Goal: Task Accomplishment & Management: Manage account settings

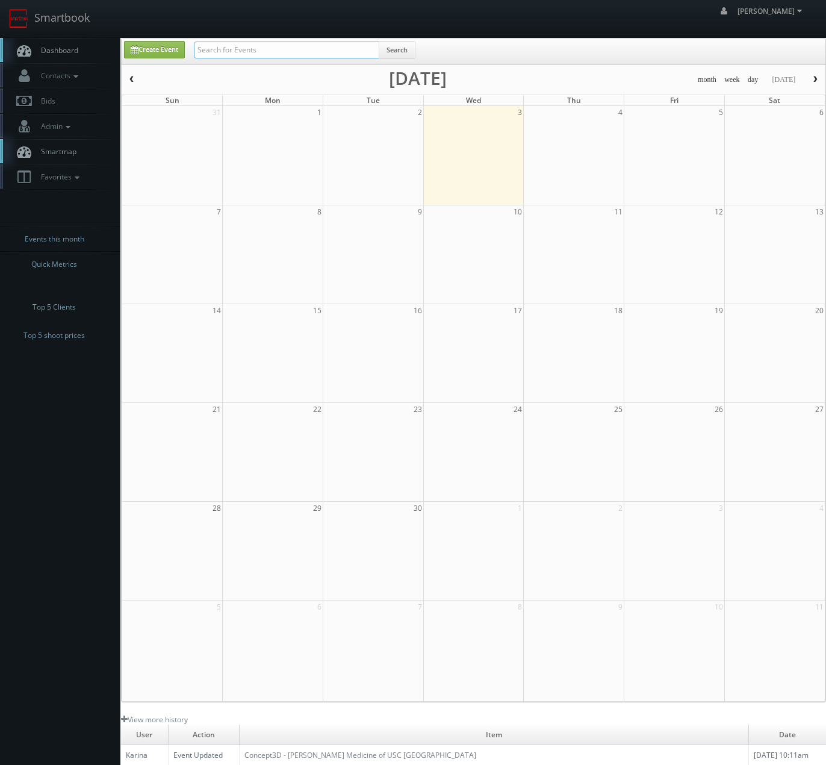
click at [236, 42] on input "text" at bounding box center [286, 50] width 185 height 17
type input "gae10"
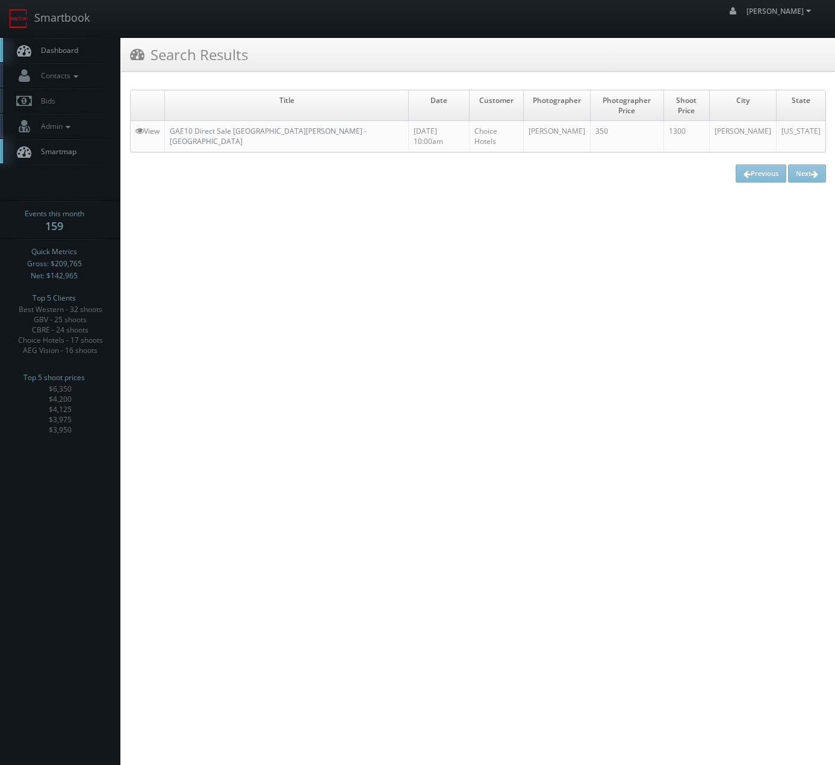
click at [234, 199] on html "Smartbook Toggle Side Navigation Toggle Top Navigation Chris_Sardinas Chris_Sar…" at bounding box center [417, 382] width 835 height 765
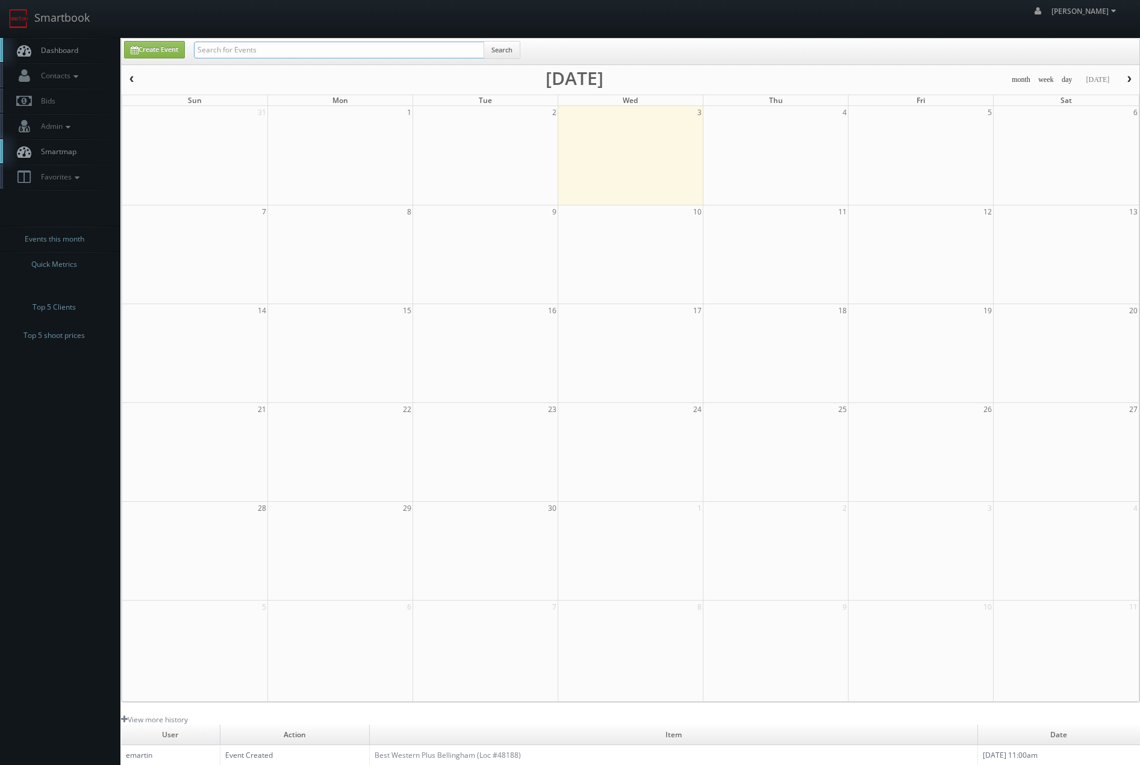
click at [251, 51] on input "text" at bounding box center [339, 50] width 290 height 17
type input "asheville"
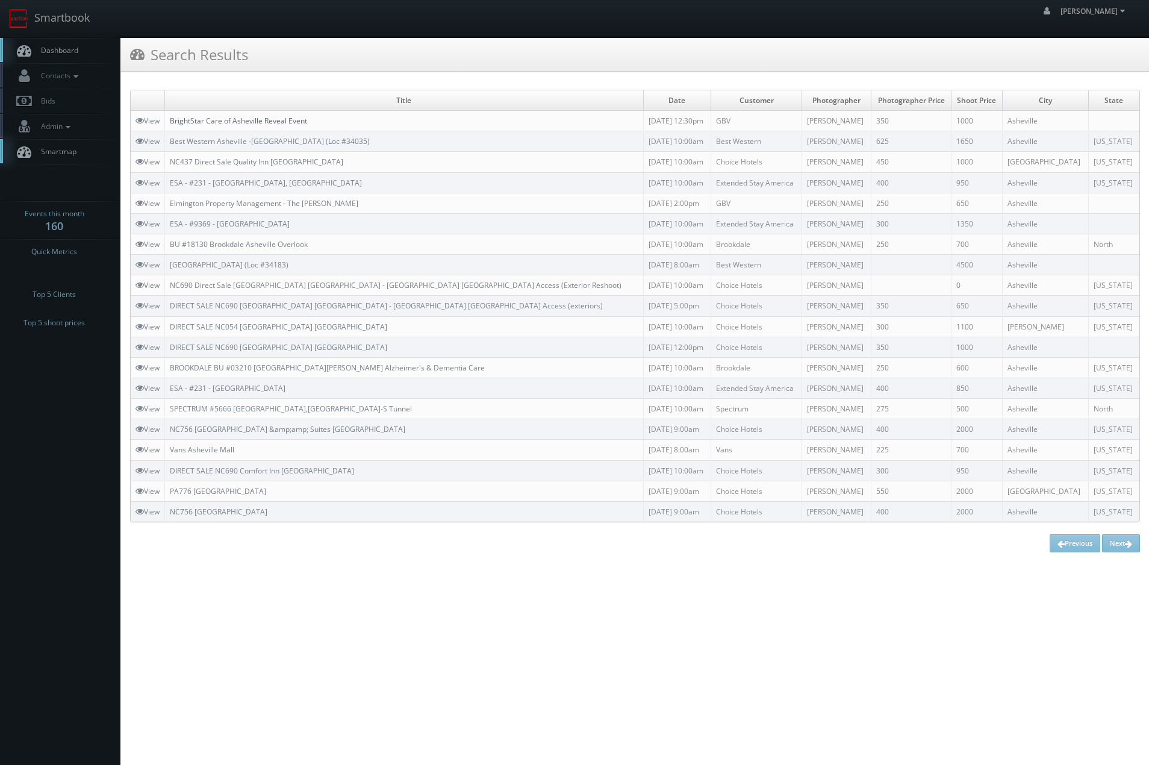
click at [231, 122] on link "BrightStar Care of Asheville Reveal Event" at bounding box center [238, 121] width 137 height 10
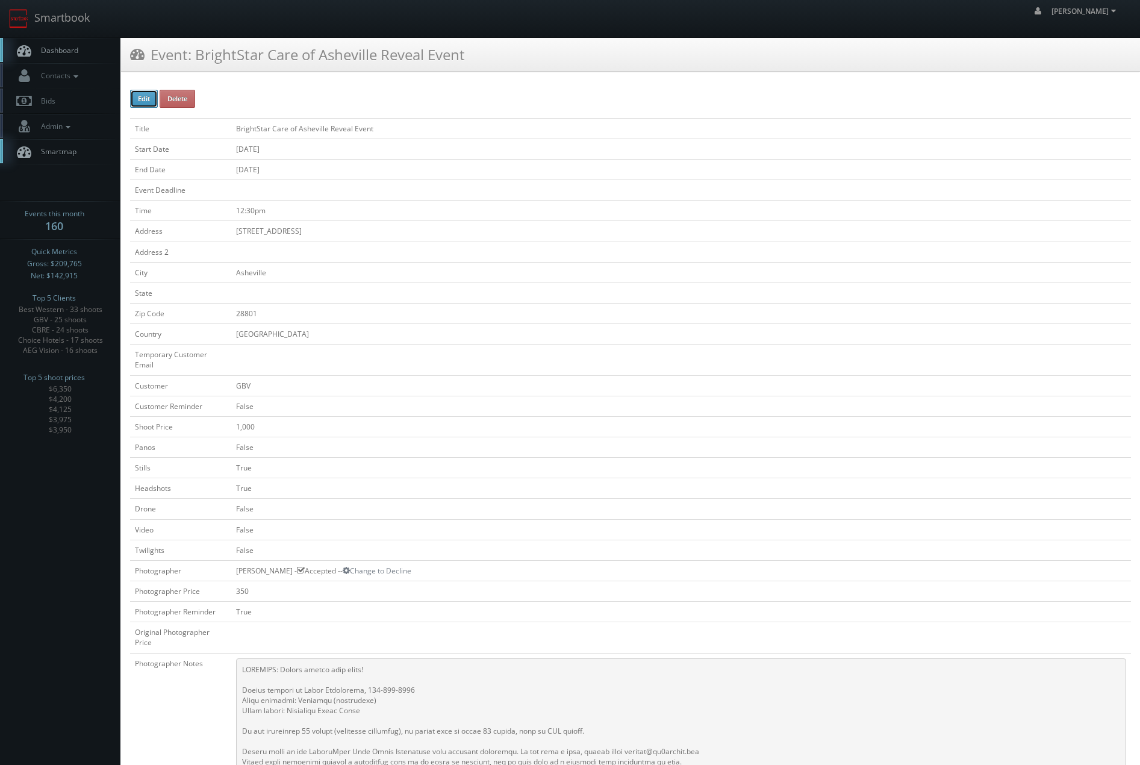
click at [139, 100] on button "Edit" at bounding box center [144, 99] width 28 height 18
type input "BrightStar Care of Asheville Reveal Event"
type input "[STREET_ADDRESS]"
type input "Asheville"
type input "28801"
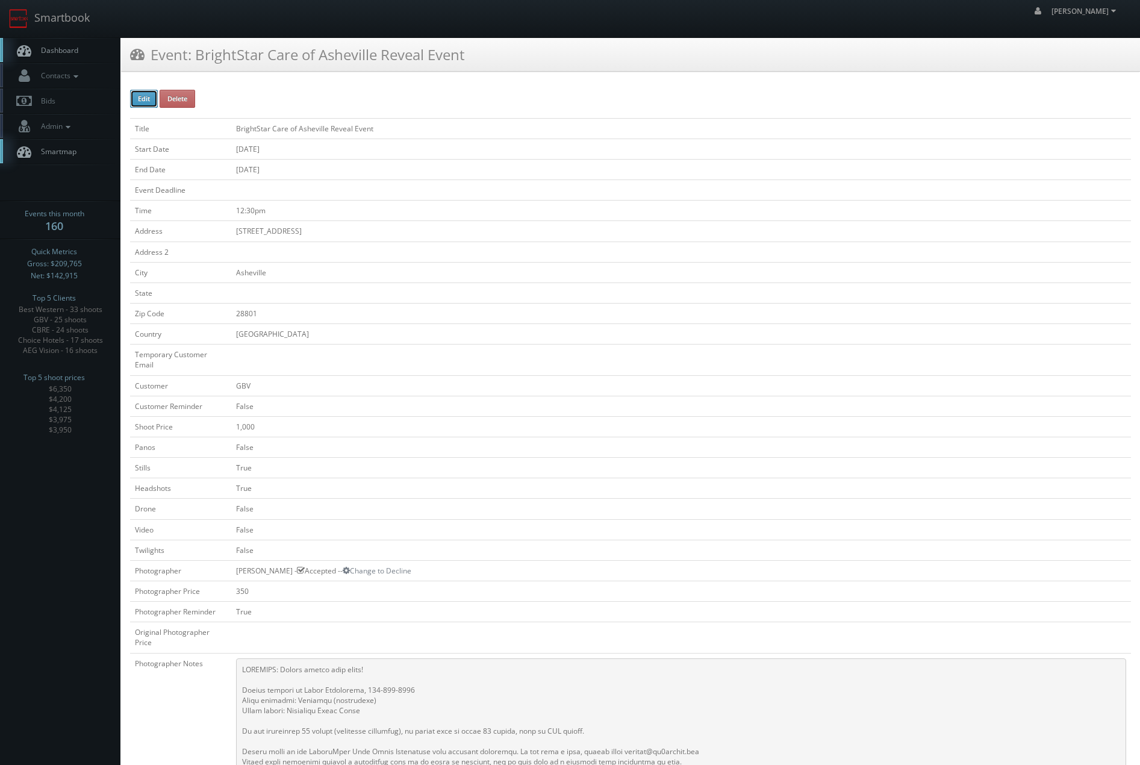
checkbox input "false"
type input "1,000"
checkbox input "false"
checkbox input "true"
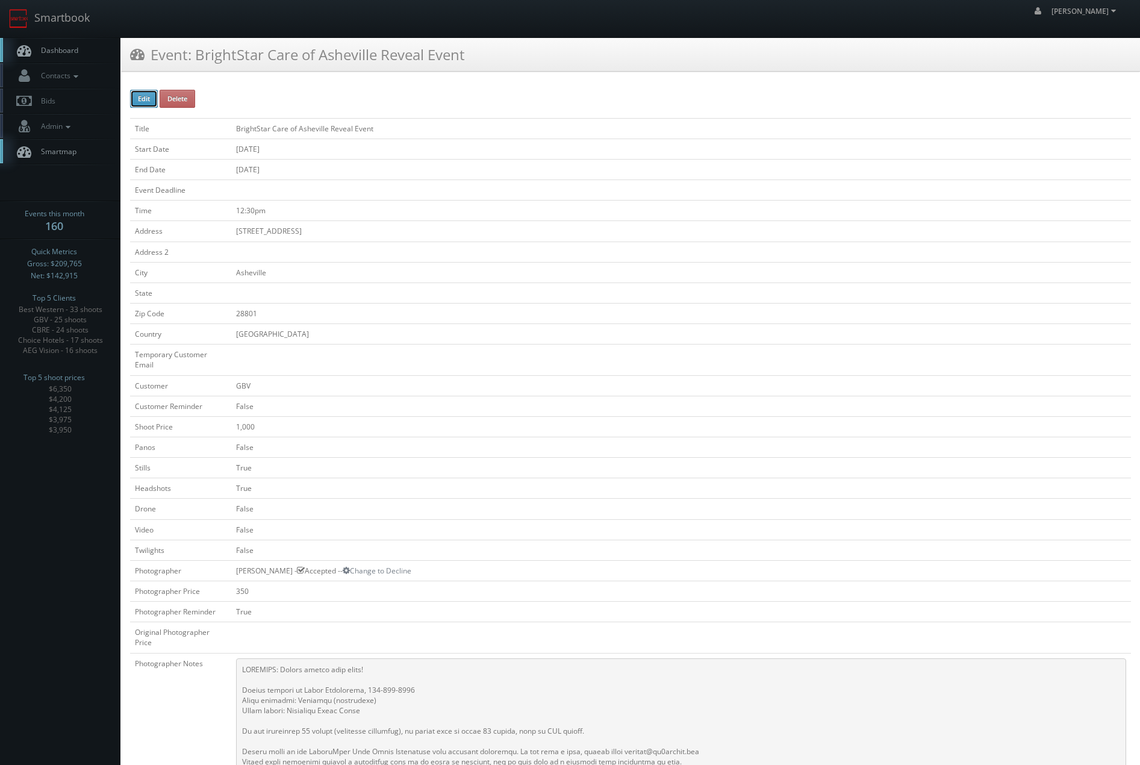
checkbox input "false"
type input "[DATE]"
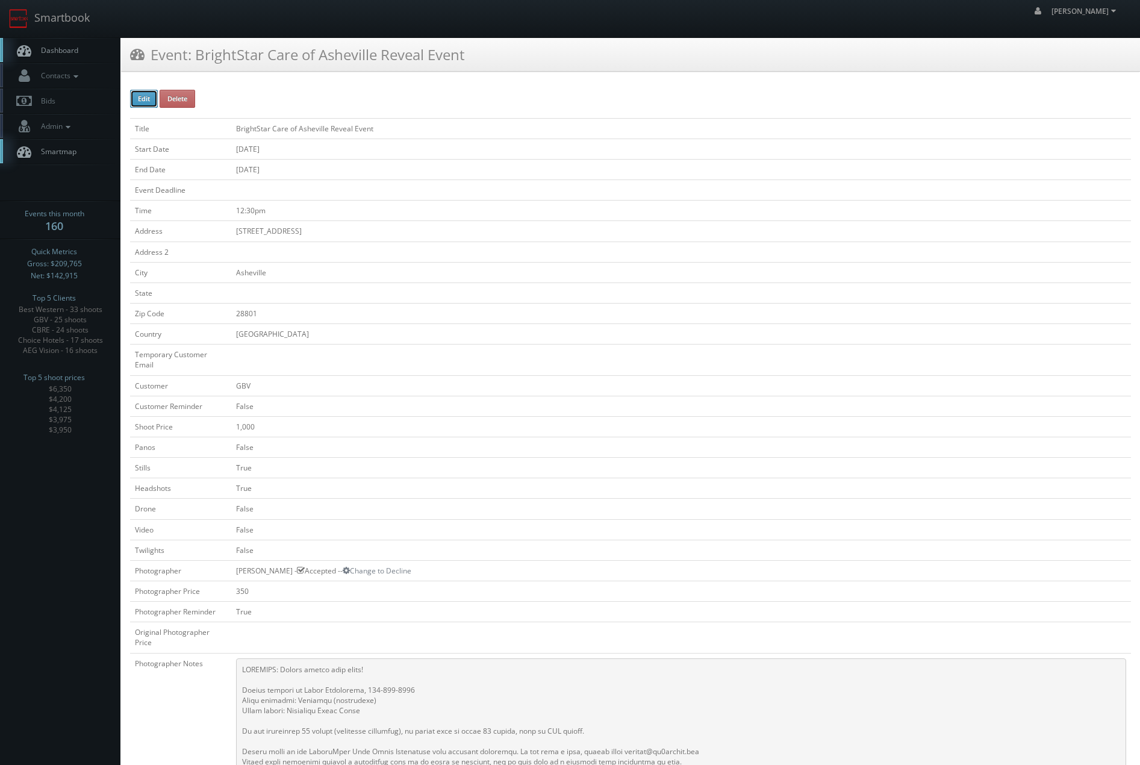
type input "[DATE]"
type input "12:30pm"
checkbox input "true"
checkbox input "false"
type input "1,000"
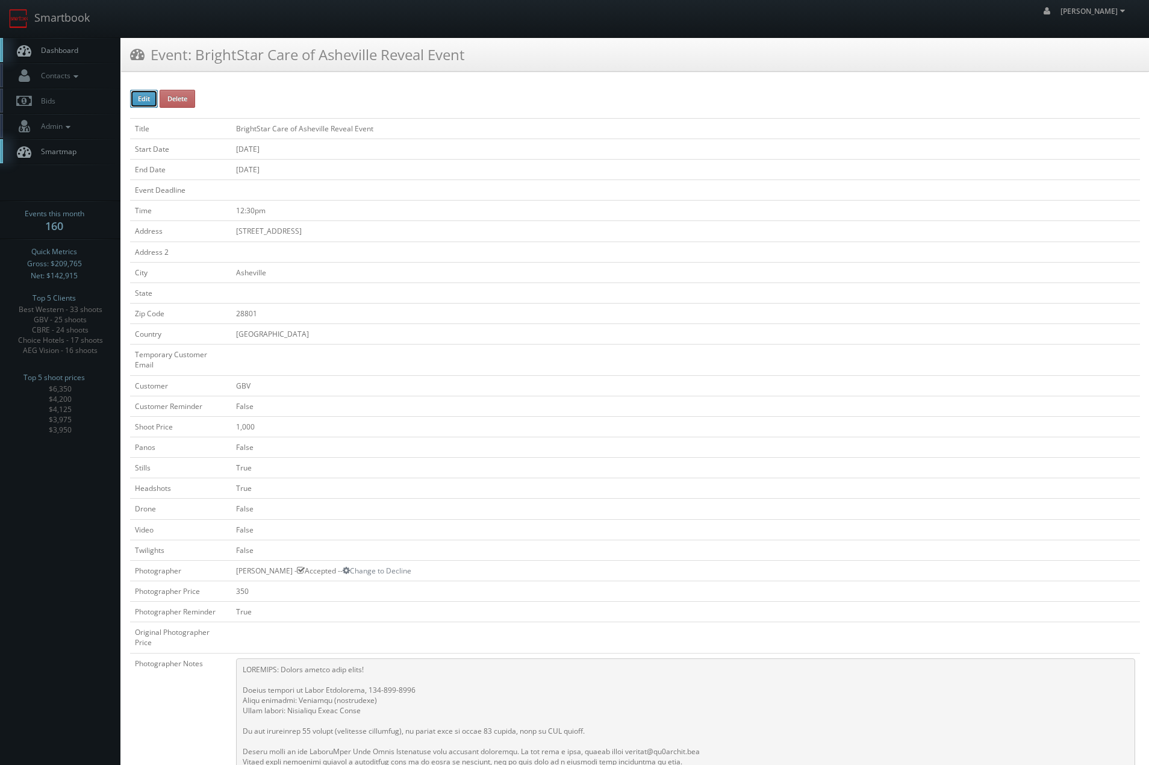
type input "350"
select select "fake72@mg.cs3calendar.com"
select select "info@showandtalecreative.com"
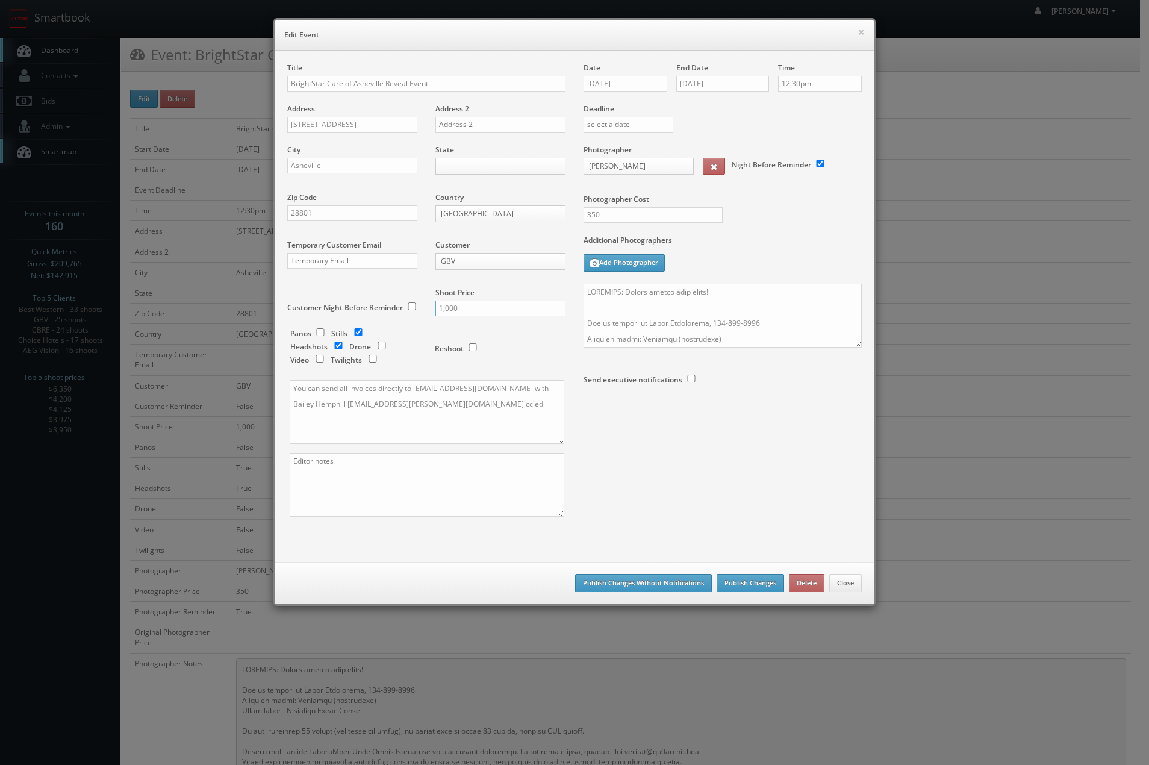
click at [470, 302] on input "1,000" at bounding box center [500, 308] width 130 height 16
drag, startPoint x: 470, startPoint y: 302, endPoint x: 468, endPoint y: 311, distance: 9.3
click at [471, 306] on input "1,000" at bounding box center [500, 308] width 130 height 16
type input "500"
click at [468, 176] on div "State Alabama Alaska Arizona Arkansas California Colorado Connecticut Delaware …" at bounding box center [495, 168] width 139 height 48
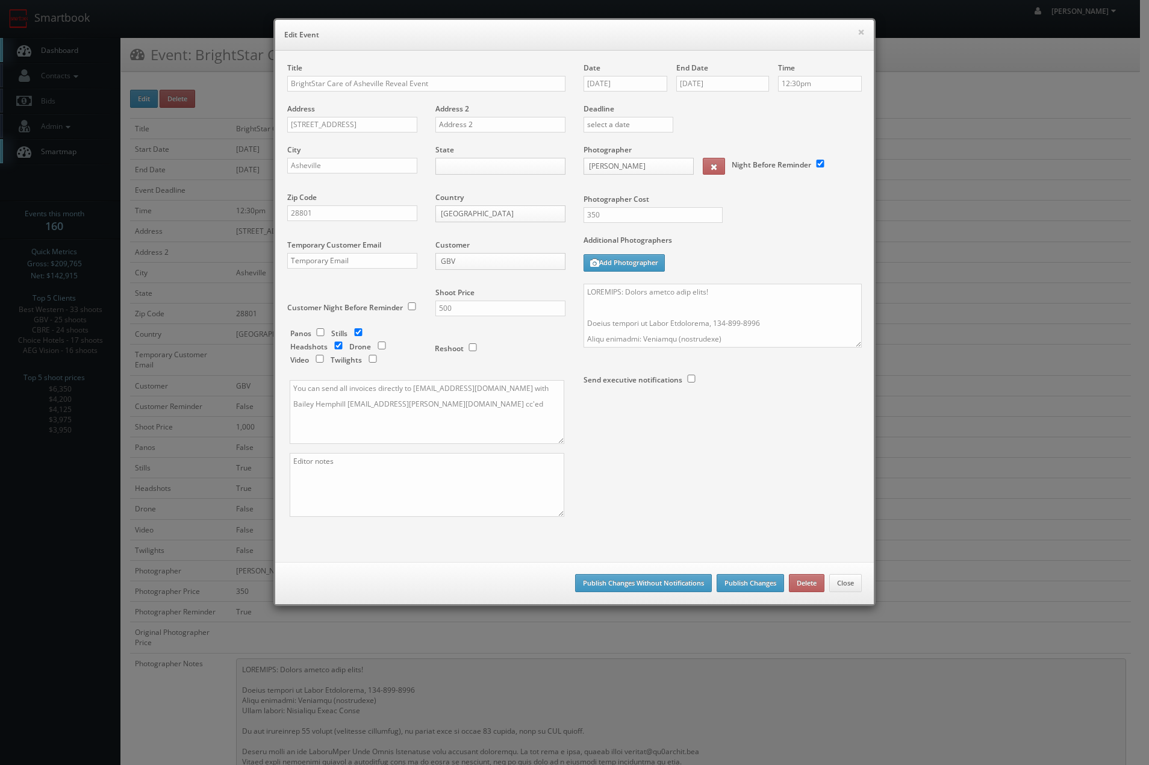
click at [473, 170] on body "Smartbook Toggle Side Navigation Toggle Top Navigation Chris_Sardinas Chris_Sar…" at bounding box center [570, 626] width 1140 height 1252
type input "no"
drag, startPoint x: 470, startPoint y: 220, endPoint x: 571, endPoint y: 286, distance: 121.4
select select "North"
click at [669, 466] on div "Title BrightStar Care of Asheville Reveal Event Address 48 Biltmore Ave Address…" at bounding box center [574, 300] width 592 height 475
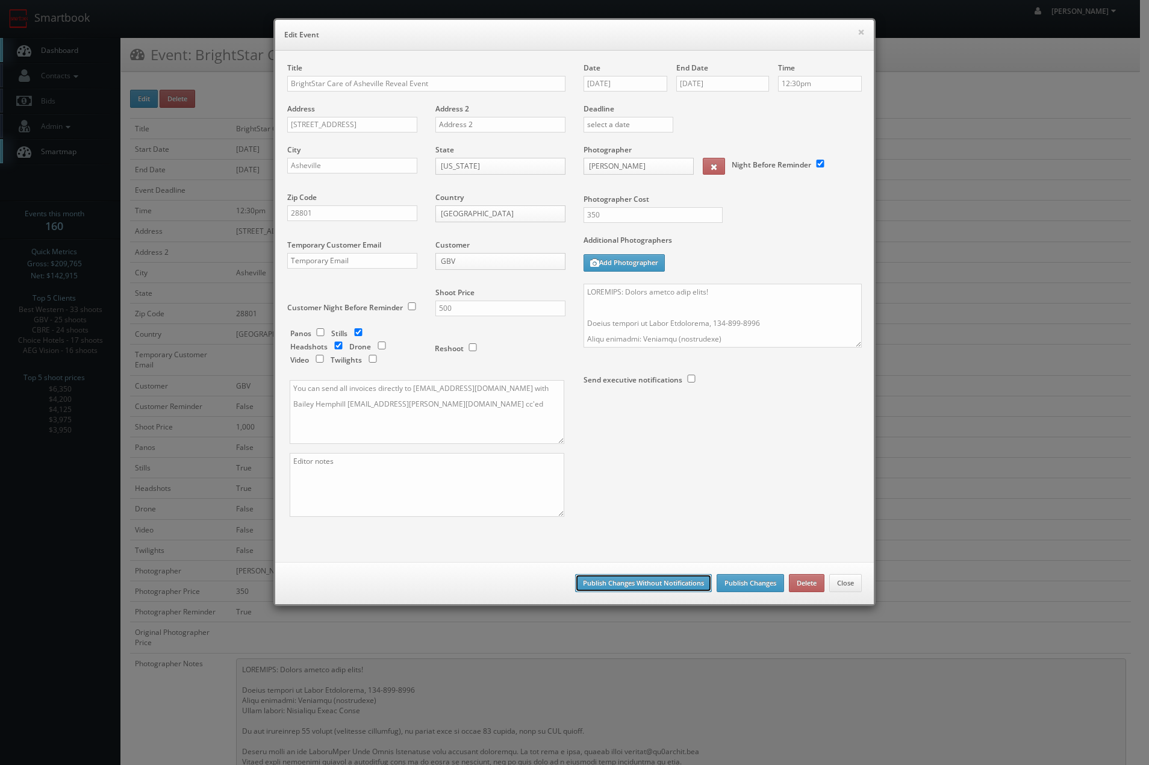
drag, startPoint x: 664, startPoint y: 582, endPoint x: 598, endPoint y: 595, distance: 67.4
click at [662, 583] on button "Publish Changes Without Notifications" at bounding box center [643, 583] width 137 height 18
